Goal: Obtain resource: Download file/media

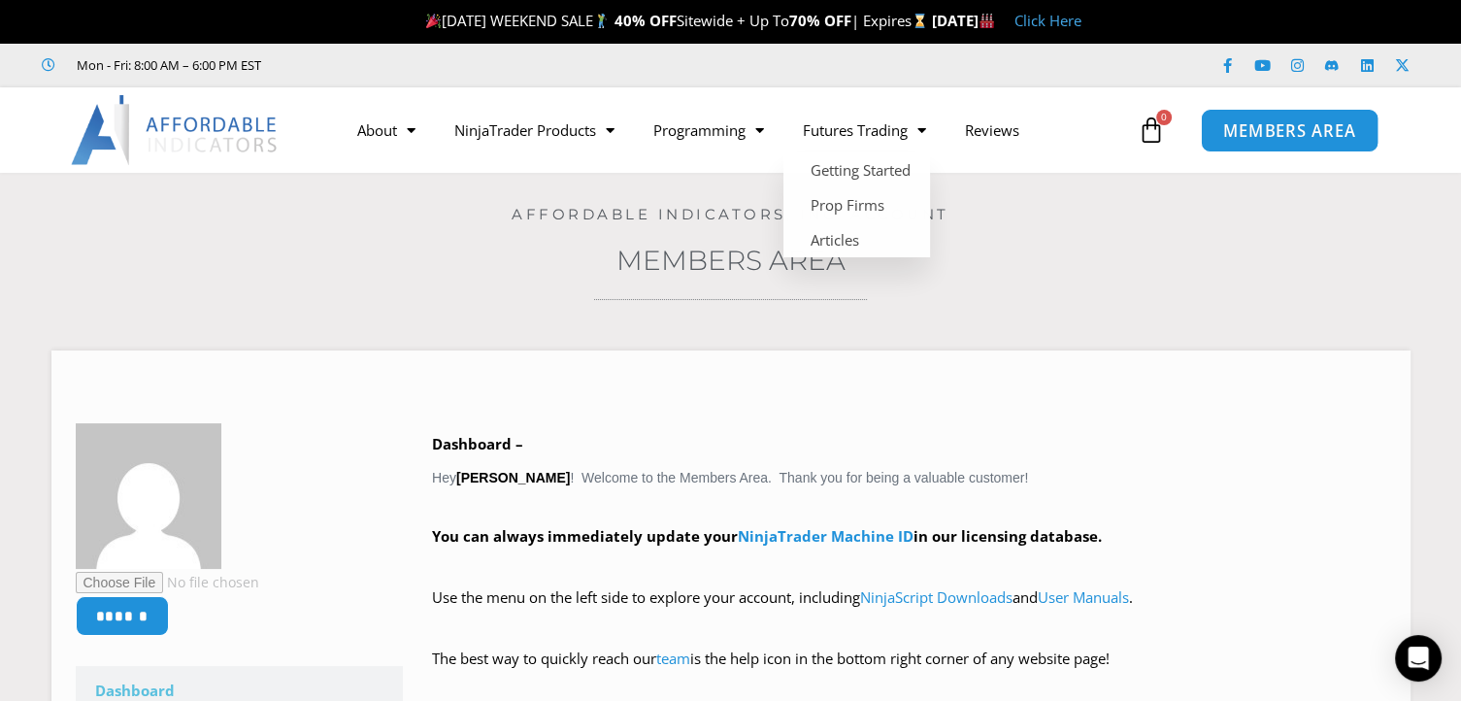
click at [1274, 124] on span "MEMBERS AREA" at bounding box center [1289, 130] width 133 height 16
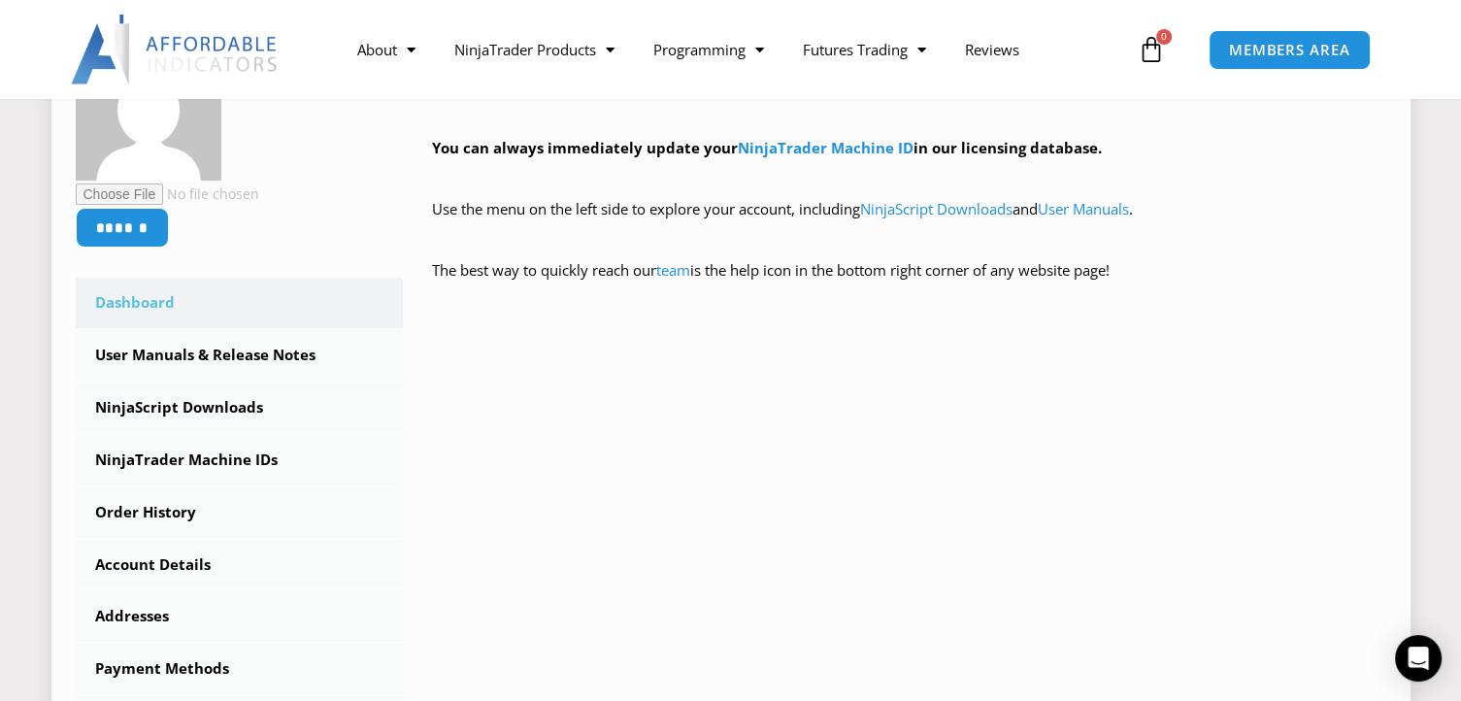
scroll to position [485, 0]
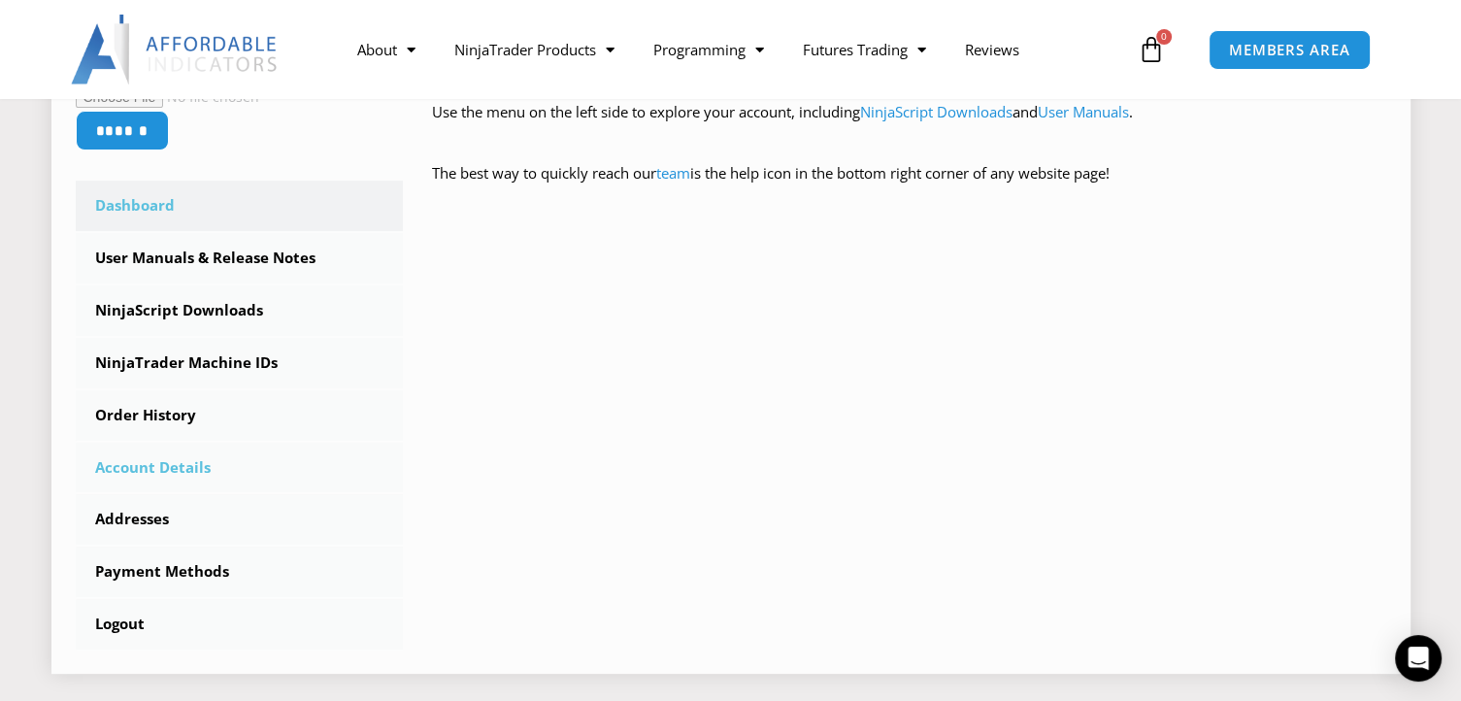
click at [140, 457] on link "Account Details" at bounding box center [240, 468] width 328 height 50
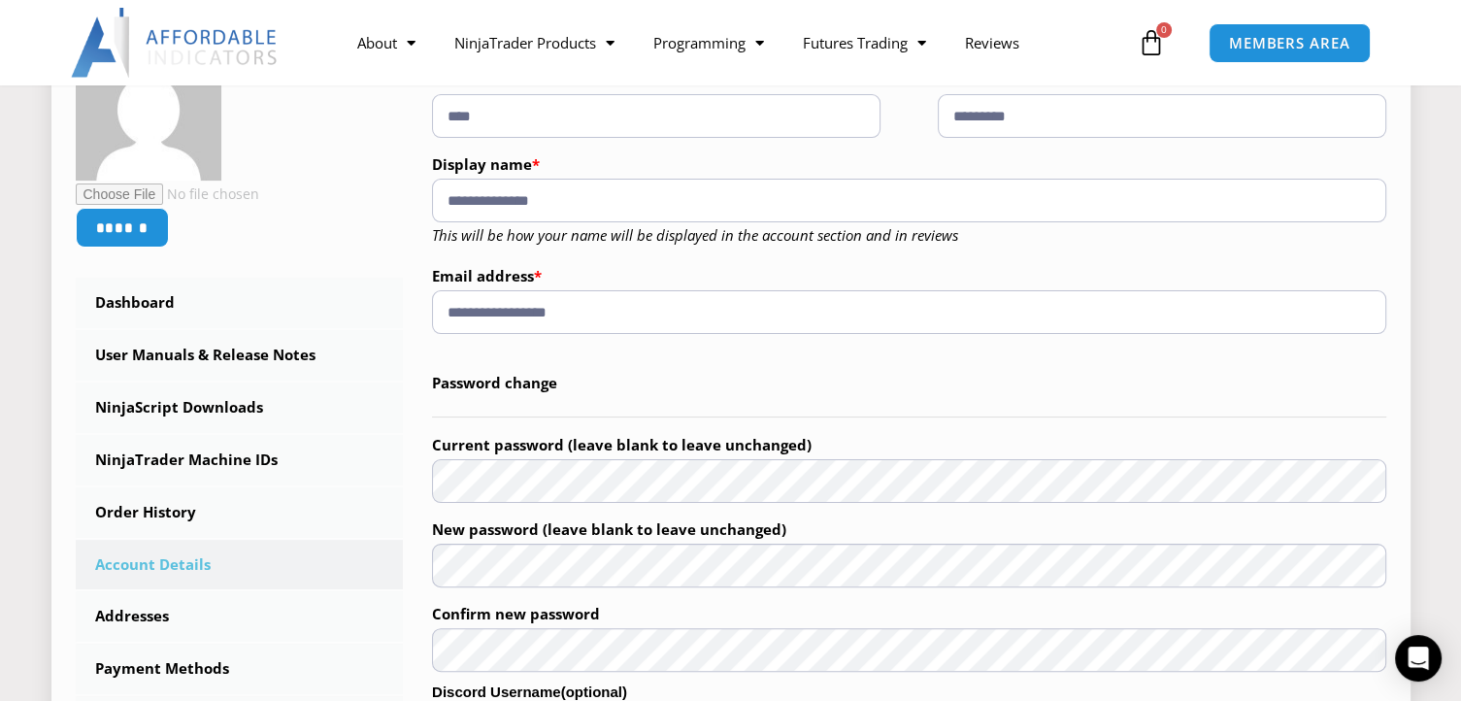
scroll to position [388, 0]
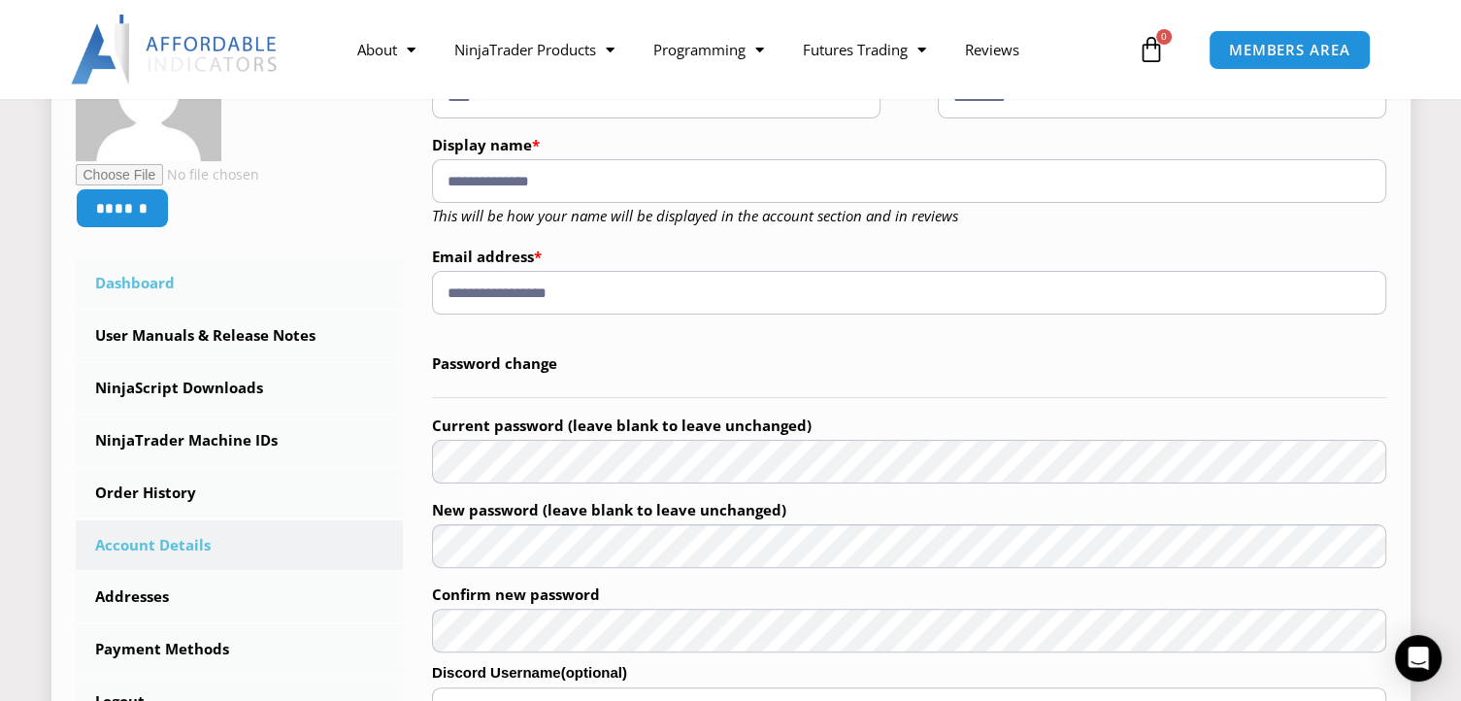
click at [148, 275] on link "Dashboard" at bounding box center [240, 283] width 328 height 50
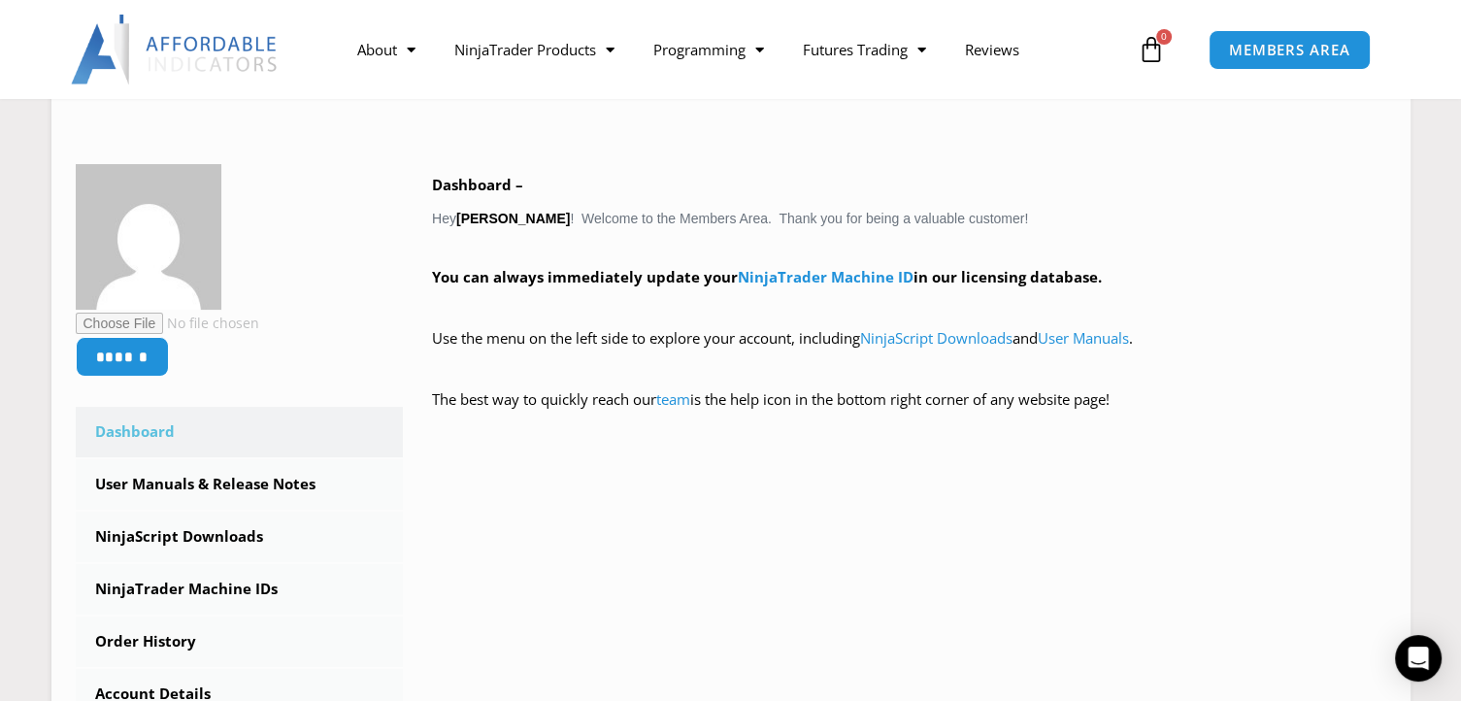
scroll to position [291, 0]
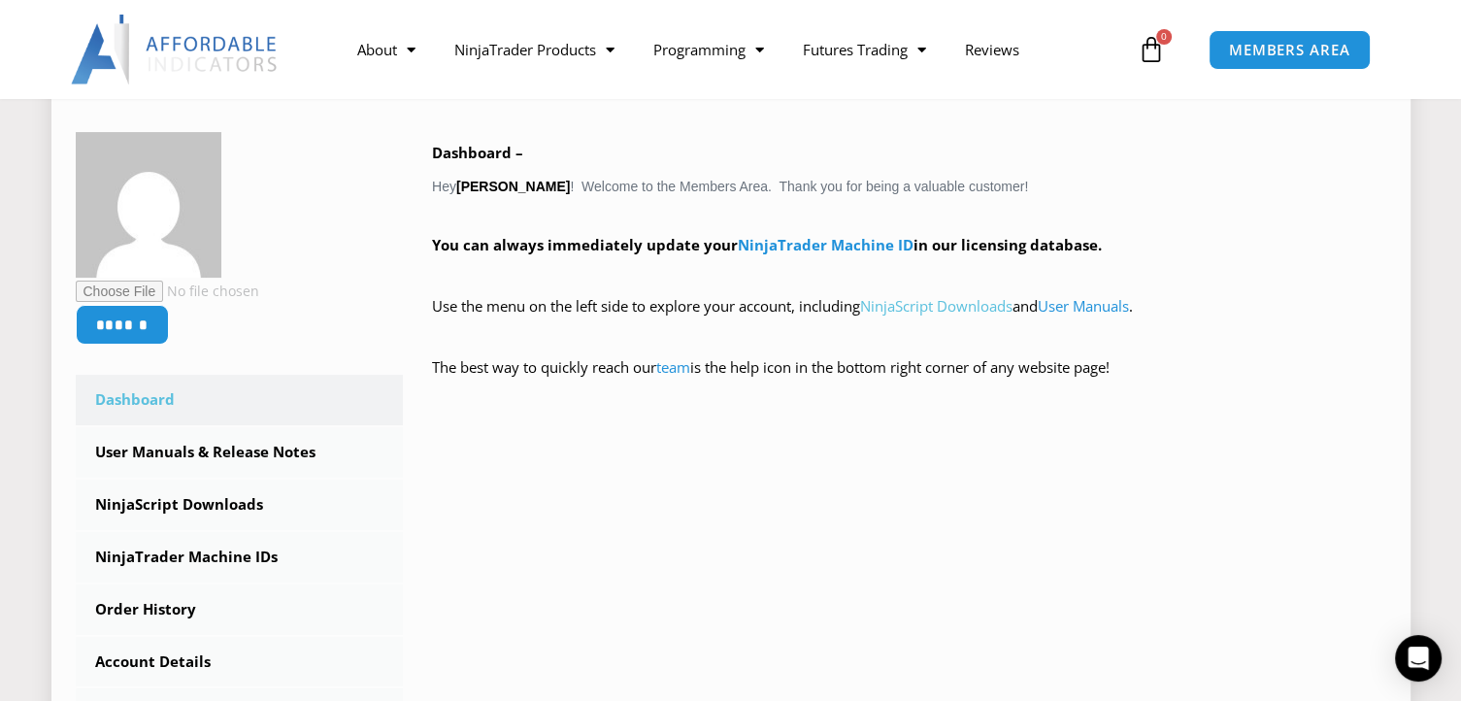
click at [911, 309] on link "NinjaScript Downloads" at bounding box center [936, 305] width 152 height 19
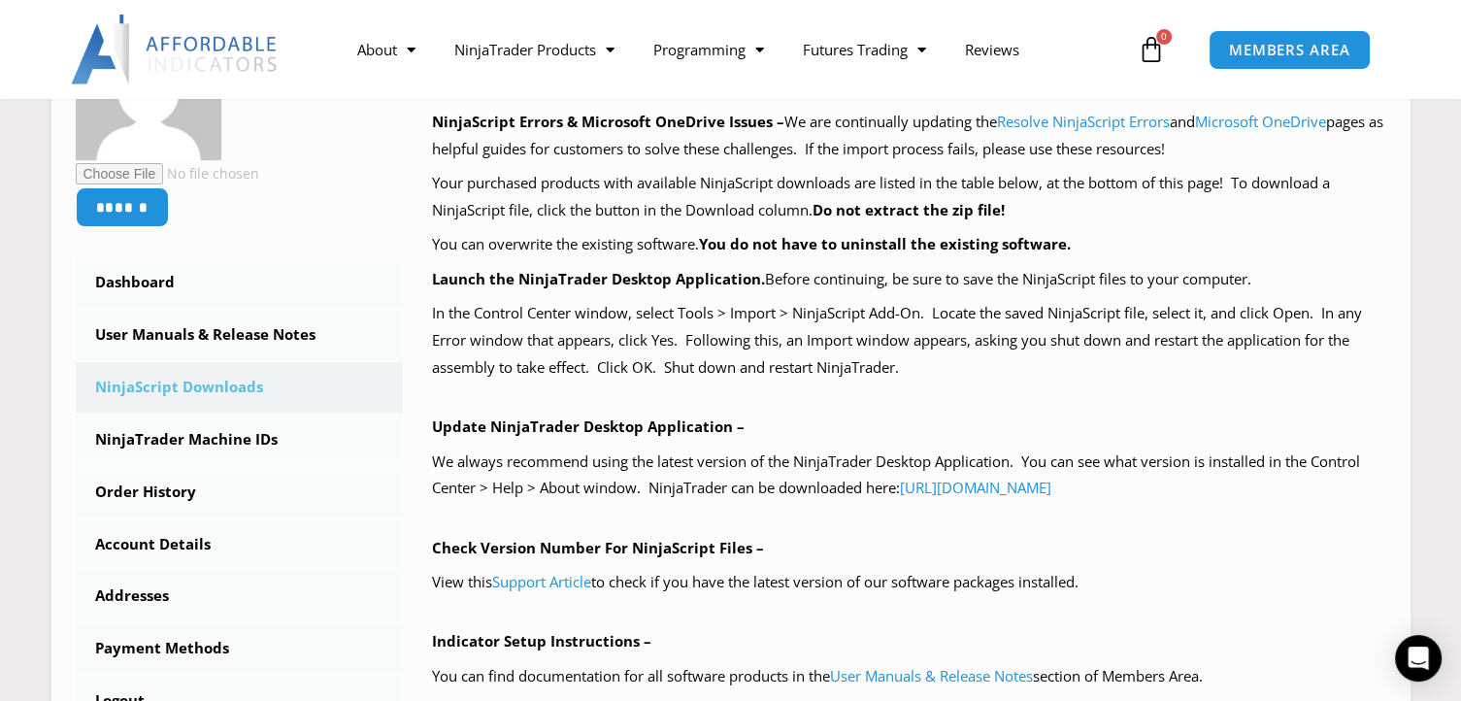
scroll to position [388, 0]
